Goal: Transaction & Acquisition: Purchase product/service

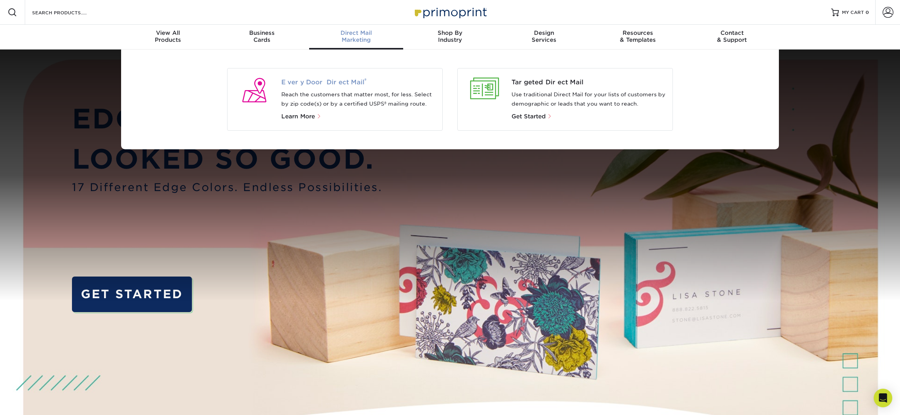
click at [341, 83] on span "Every Door Direct Mail ®" at bounding box center [358, 82] width 155 height 9
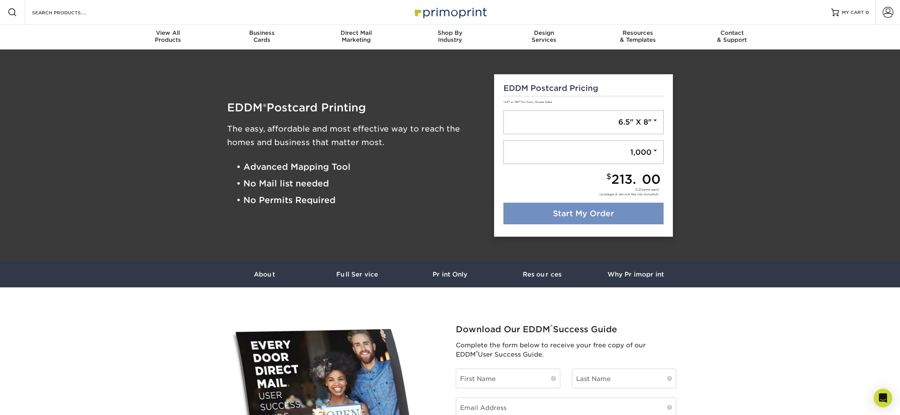
click at [609, 212] on link "Start My Order" at bounding box center [584, 214] width 161 height 22
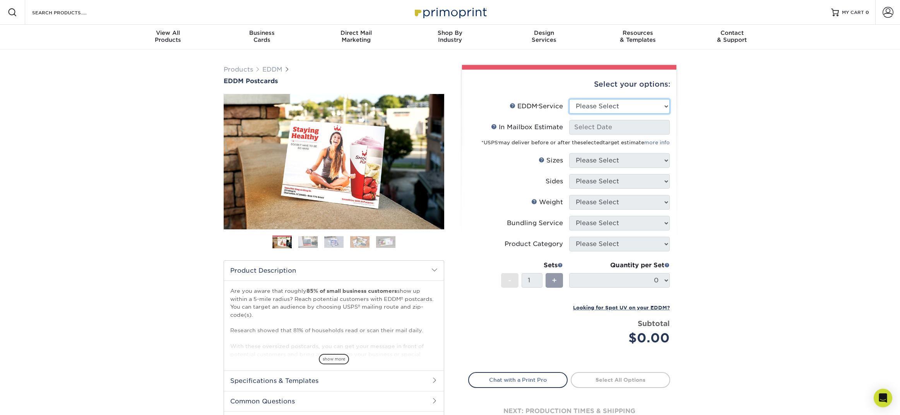
click at [596, 108] on select "Please Select Full Service Print Only" at bounding box center [619, 106] width 101 height 15
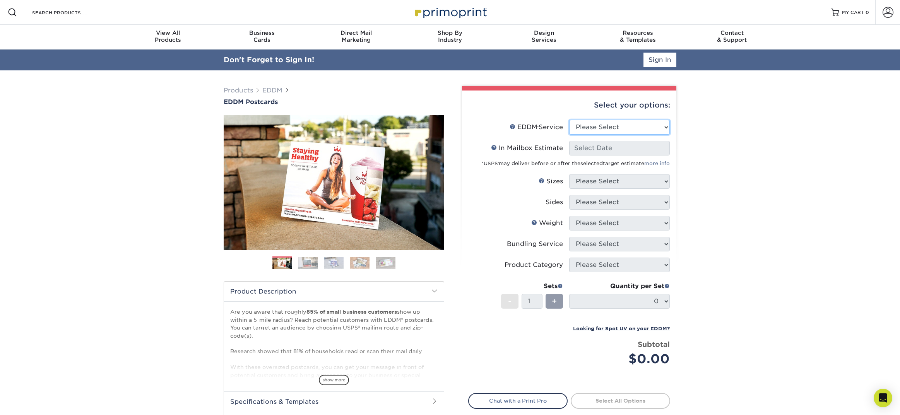
select select "full_service"
click at [569, 120] on select "Please Select Full Service Print Only" at bounding box center [619, 127] width 101 height 15
select select "-1"
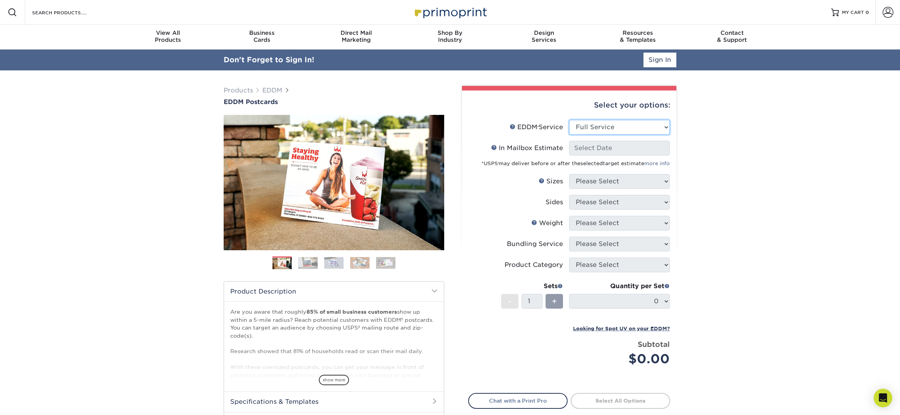
select select "-1"
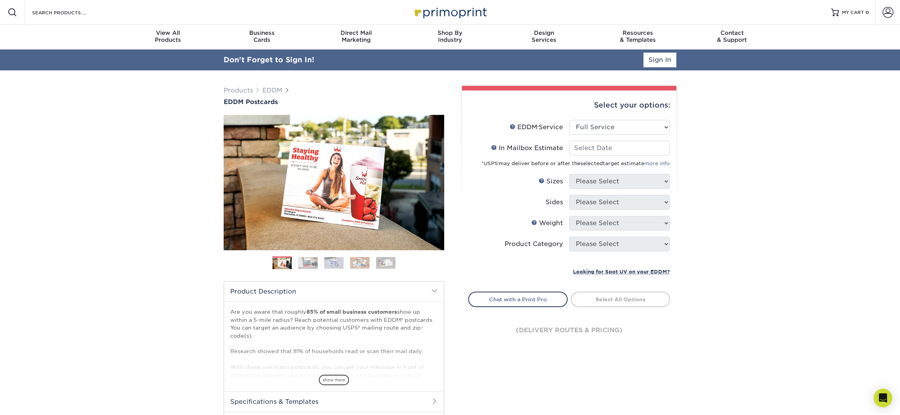
click at [592, 156] on div "*USPS ® may deliver before or after the selected target estimate more info" at bounding box center [569, 162] width 201 height 12
click at [615, 148] on input "In Mailbox Estimate Help In Mailbox Estimate" at bounding box center [619, 148] width 101 height 15
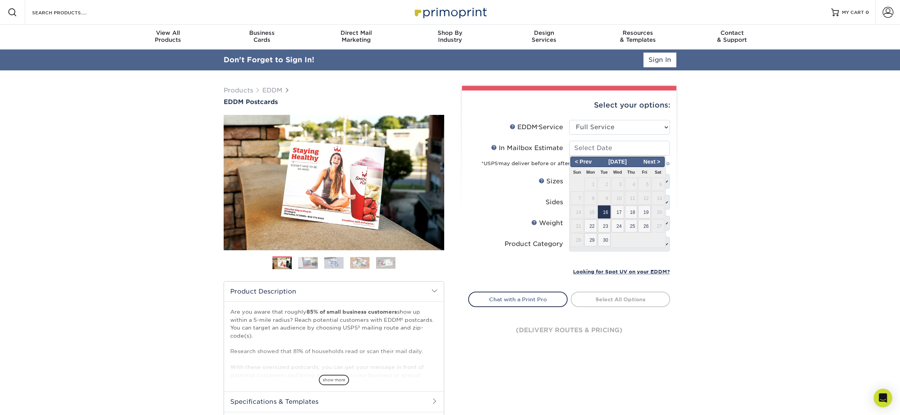
click at [605, 213] on span "16" at bounding box center [604, 212] width 13 height 13
type input "2025-09-16"
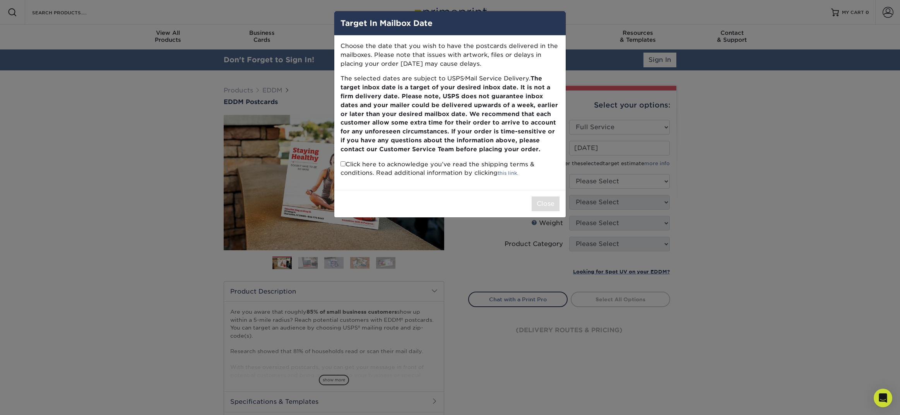
click at [341, 164] on input "checkbox" at bounding box center [343, 163] width 5 height 5
checkbox input "true"
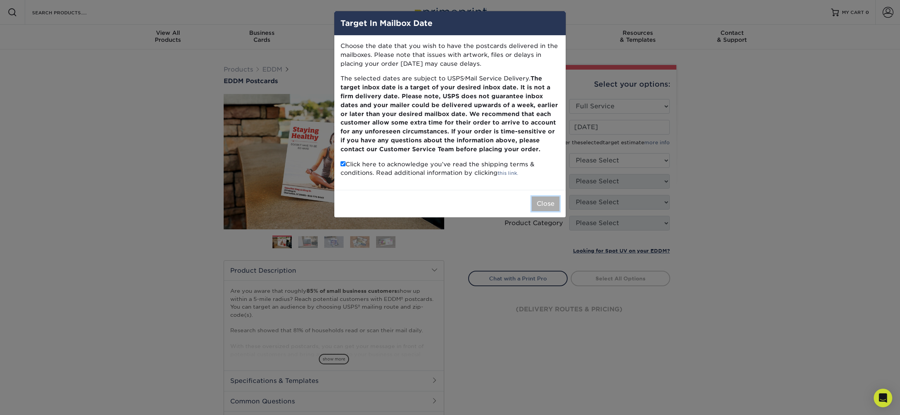
click at [541, 203] on button "Close" at bounding box center [546, 204] width 28 height 15
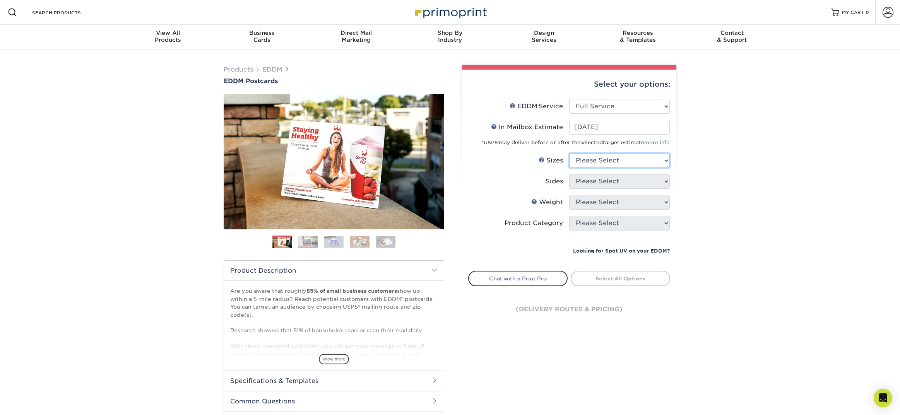
click at [588, 161] on select "Please Select 4.5" x 12" 6" x 12" 6.5" x 8" 6.5" x 9" 6.5" x 12" 7" x 8.5" 8" x…" at bounding box center [619, 160] width 101 height 15
select select "6.50x9.00"
click at [569, 153] on select "Please Select 4.5" x 12" 6" x 12" 6.5" x 8" 6.5" x 9" 6.5" x 12" 7" x 8.5" 8" x…" at bounding box center [619, 160] width 101 height 15
click at [591, 182] on select "Please Select Print Both Sides Print Front Only" at bounding box center [619, 181] width 101 height 15
select select "13abbda7-1d64-4f25-8bb2-c179b224825d"
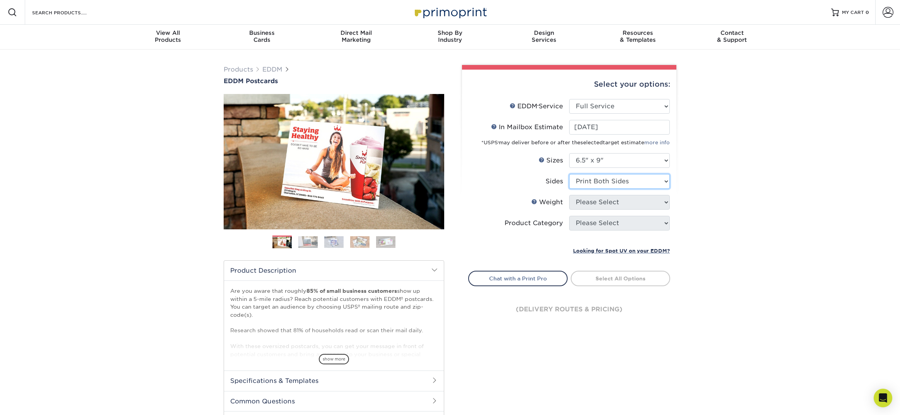
click at [569, 174] on select "Please Select Print Both Sides Print Front Only" at bounding box center [619, 181] width 101 height 15
click at [591, 202] on select "Please Select" at bounding box center [619, 202] width 101 height 15
select select "16PT"
click at [569, 195] on select "Please Select 16PT 14PT" at bounding box center [619, 202] width 101 height 15
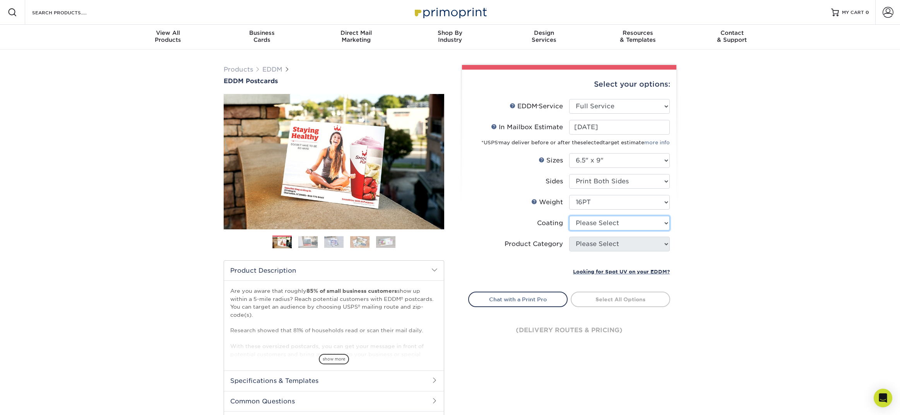
click at [585, 224] on select at bounding box center [619, 223] width 101 height 15
select select "121bb7b5-3b4d-429f-bd8d-bbf80e953313"
click at [569, 216] on select at bounding box center [619, 223] width 101 height 15
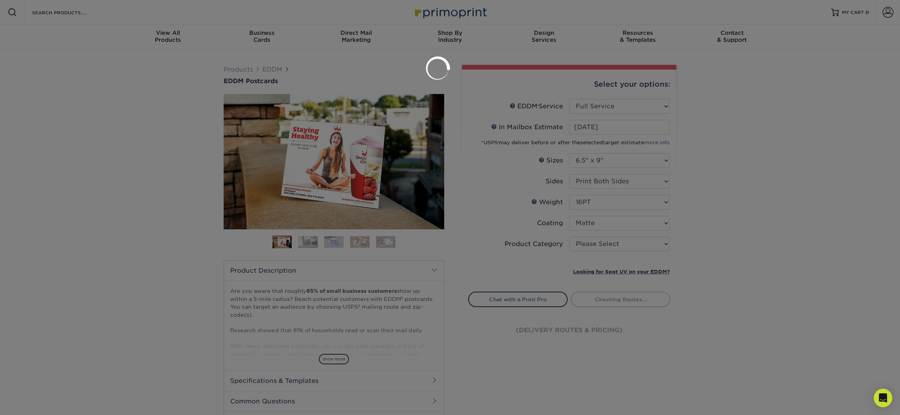
click at [581, 247] on div at bounding box center [450, 207] width 900 height 415
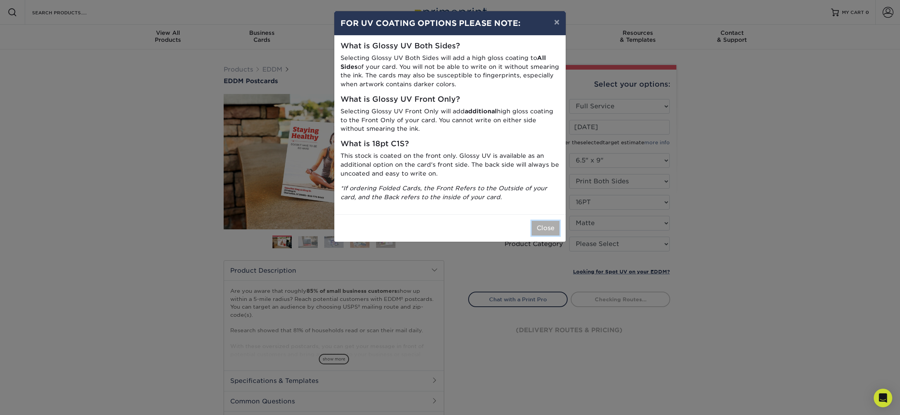
click at [546, 228] on button "Close" at bounding box center [546, 228] width 28 height 15
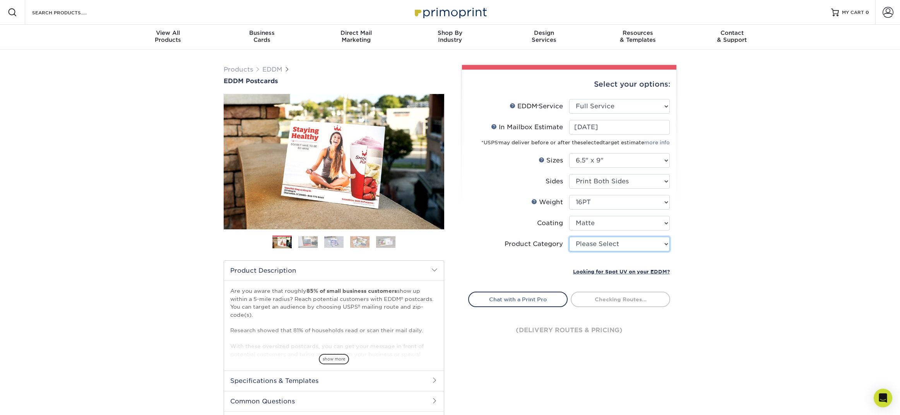
click at [575, 245] on select "Please Select Postcards" at bounding box center [619, 244] width 101 height 15
select select "9b7272e0-d6c8-4c3c-8e97-d3a1bcdab858"
click at [569, 237] on select "Please Select Postcards" at bounding box center [619, 244] width 101 height 15
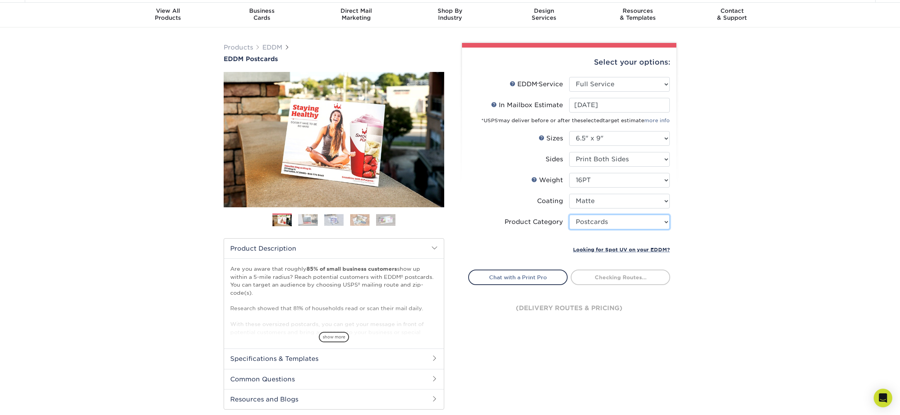
scroll to position [23, 0]
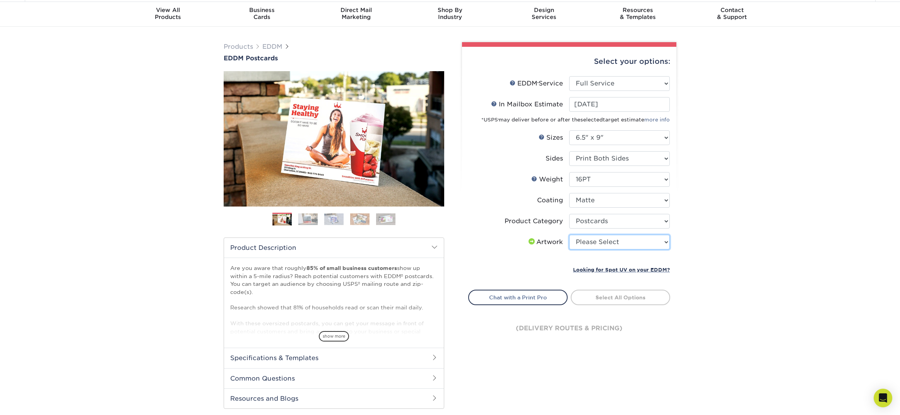
click at [605, 243] on select "Please Select I will upload files I need a design - $150" at bounding box center [619, 242] width 101 height 15
select select "upload"
click at [569, 235] on select "Please Select I will upload files I need a design - $150" at bounding box center [619, 242] width 101 height 15
click at [621, 297] on link "Select Routes" at bounding box center [620, 297] width 99 height 14
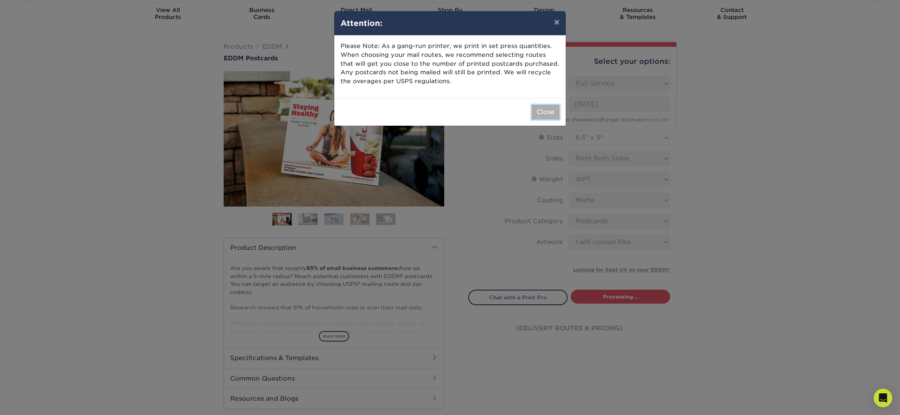
click at [542, 110] on button "Close" at bounding box center [546, 112] width 28 height 15
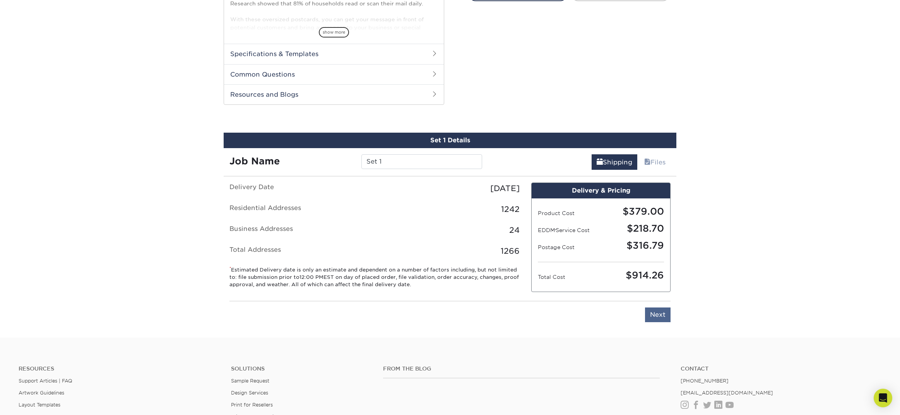
scroll to position [385, 0]
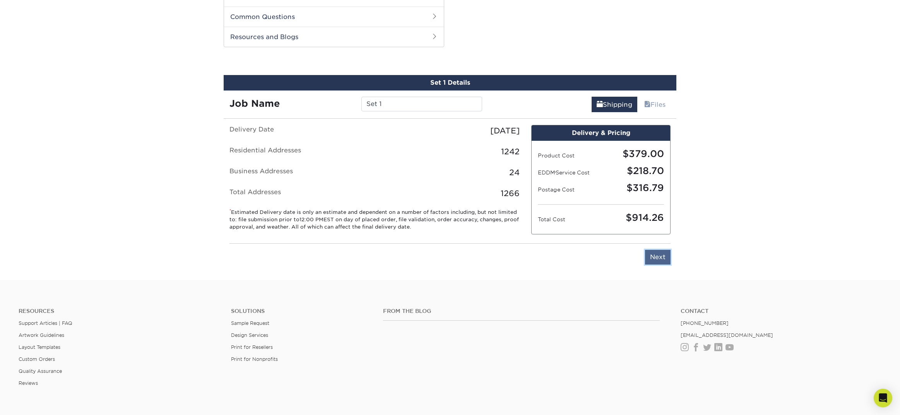
click at [665, 250] on input "Next" at bounding box center [658, 257] width 26 height 15
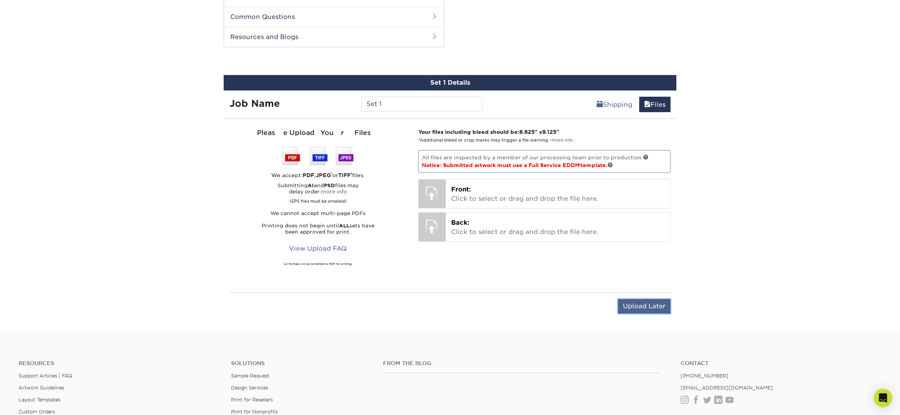
click at [656, 301] on input "Upload Later" at bounding box center [644, 306] width 53 height 15
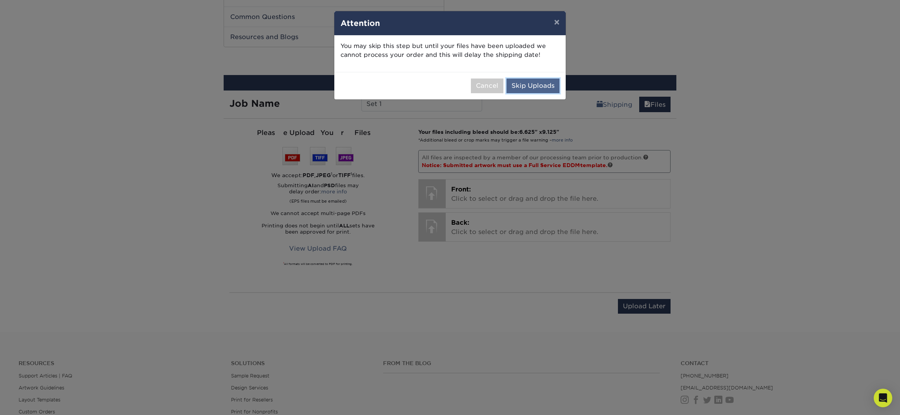
click at [533, 86] on button "Skip Uploads" at bounding box center [533, 86] width 53 height 15
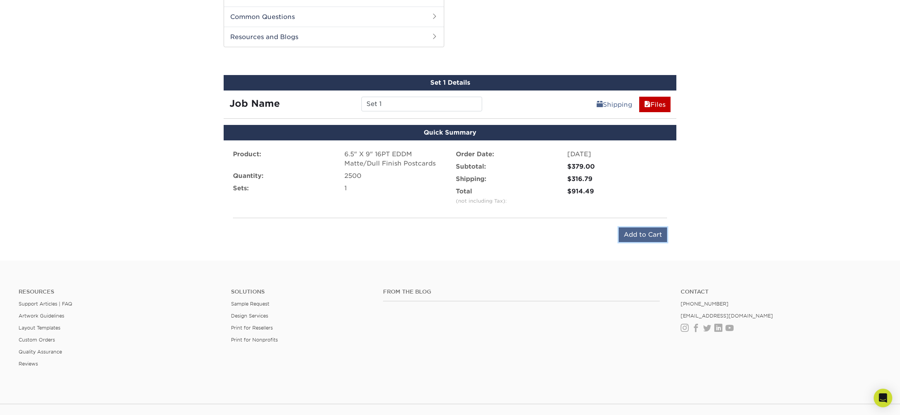
click at [649, 239] on input "Add to Cart" at bounding box center [643, 235] width 48 height 15
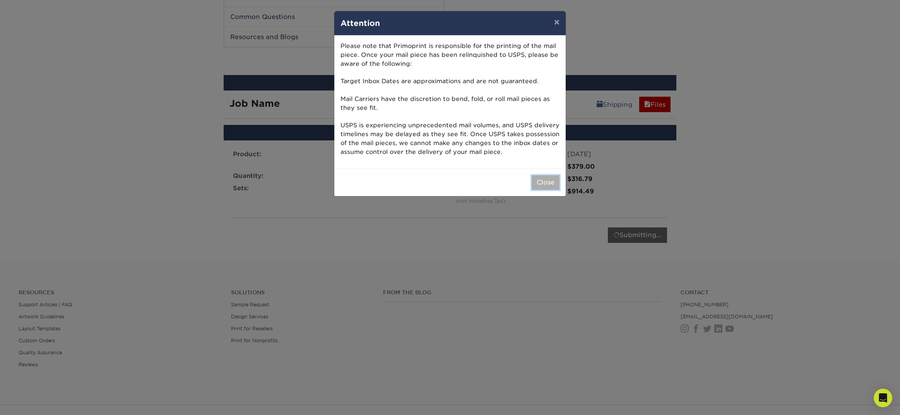
click at [538, 182] on button "Close" at bounding box center [546, 182] width 28 height 15
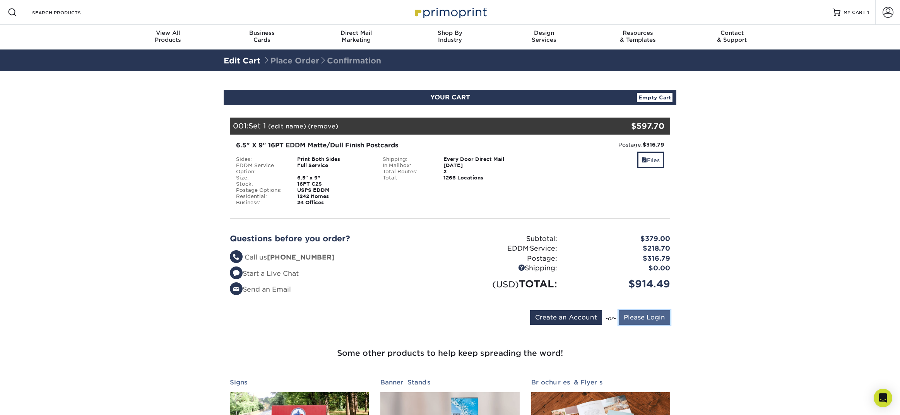
click at [634, 315] on input "Please Login" at bounding box center [644, 317] width 51 height 15
